Goal: Navigation & Orientation: Understand site structure

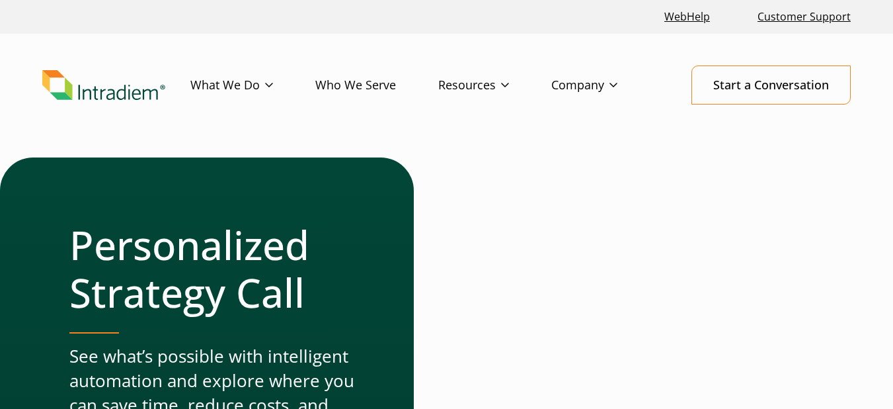
click at [376, 92] on link "Who We Serve" at bounding box center [376, 85] width 123 height 38
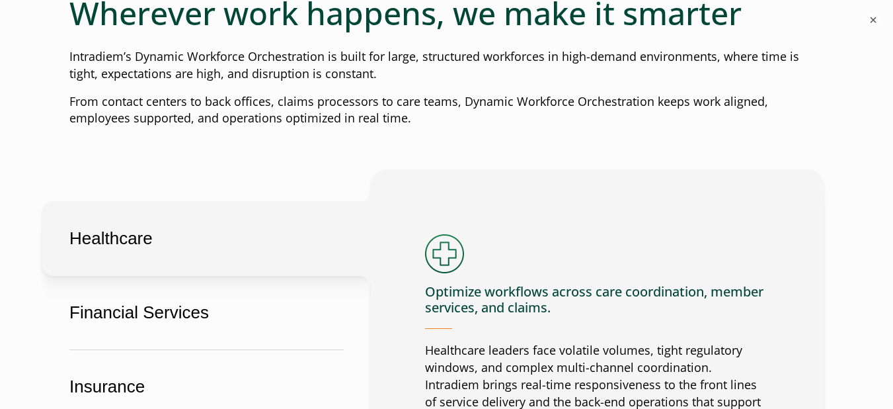
scroll to position [706, 0]
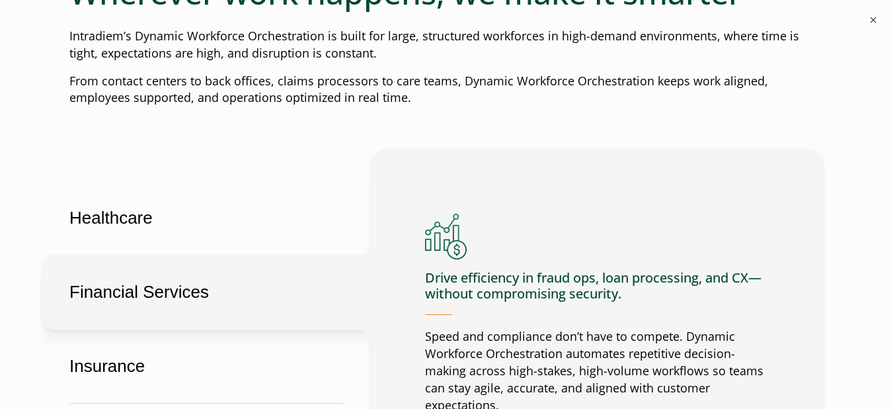
click at [216, 298] on button "Financial Services" at bounding box center [206, 292] width 329 height 75
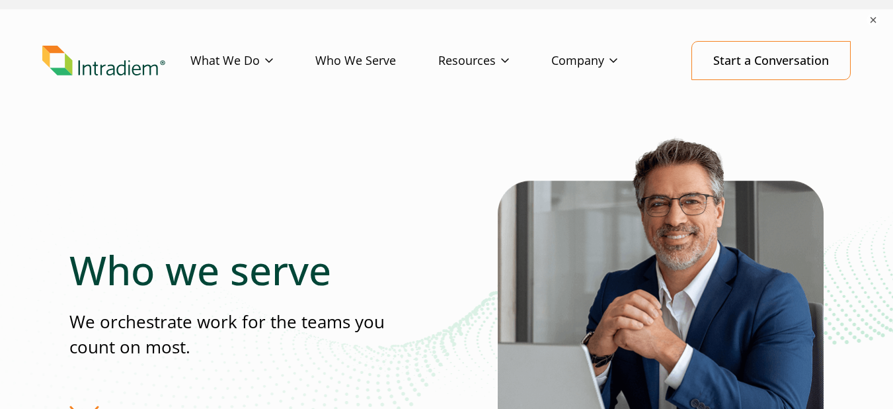
scroll to position [44, 0]
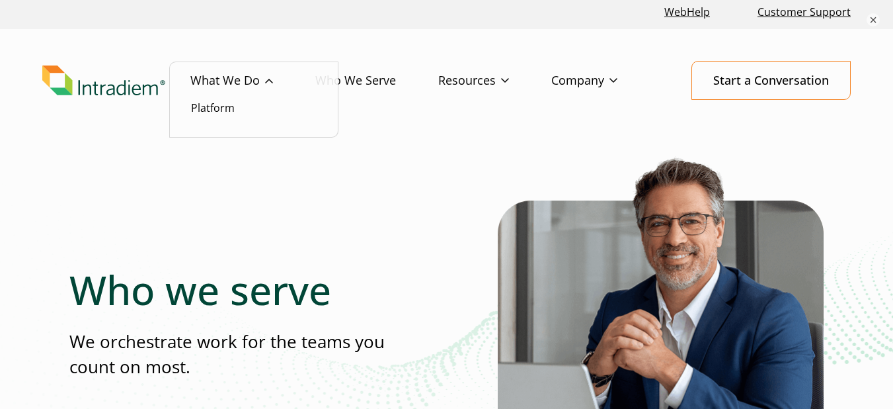
click at [227, 89] on link "What We Do" at bounding box center [252, 80] width 125 height 38
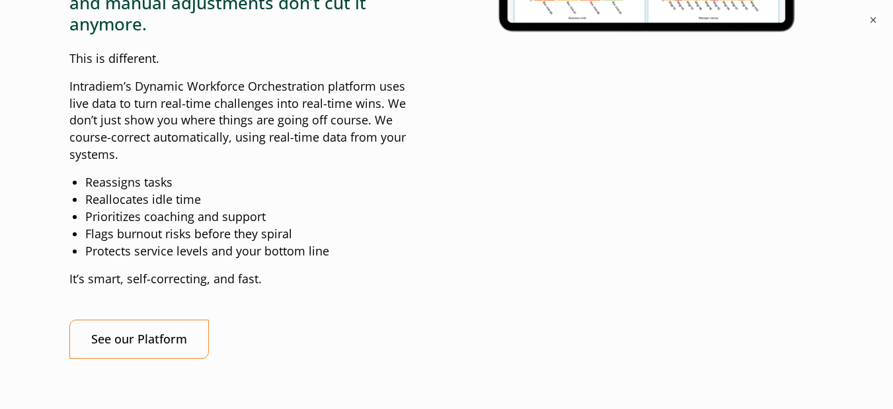
scroll to position [1455, 0]
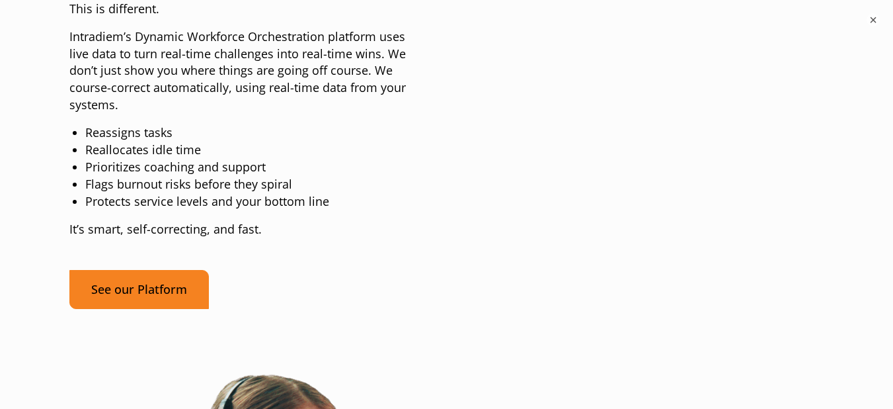
click at [163, 272] on link "See our Platform" at bounding box center [139, 289] width 140 height 39
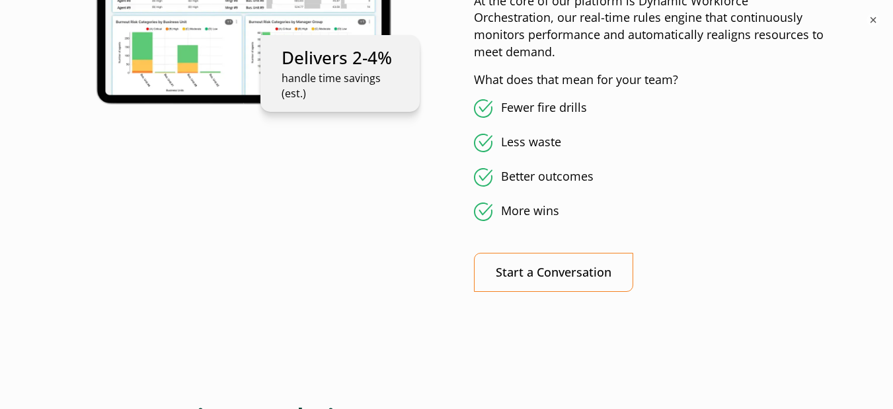
scroll to position [1102, 0]
